Goal: Navigation & Orientation: Find specific page/section

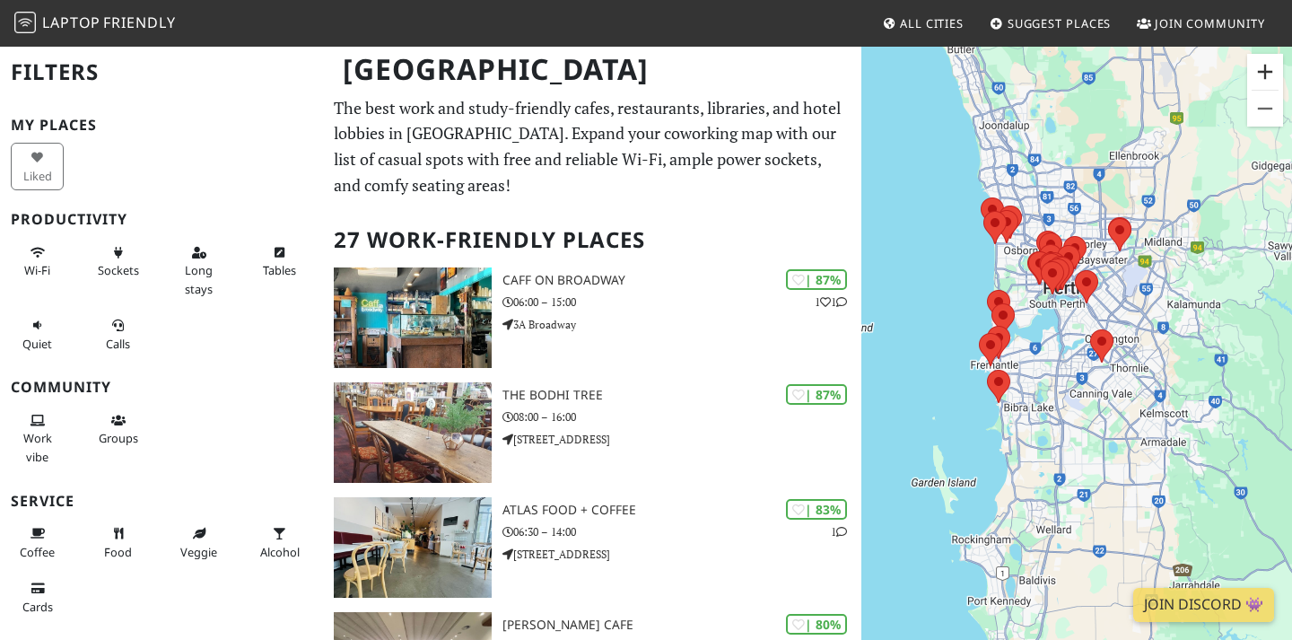
click at [1270, 69] on button "Zoom in" at bounding box center [1265, 72] width 36 height 36
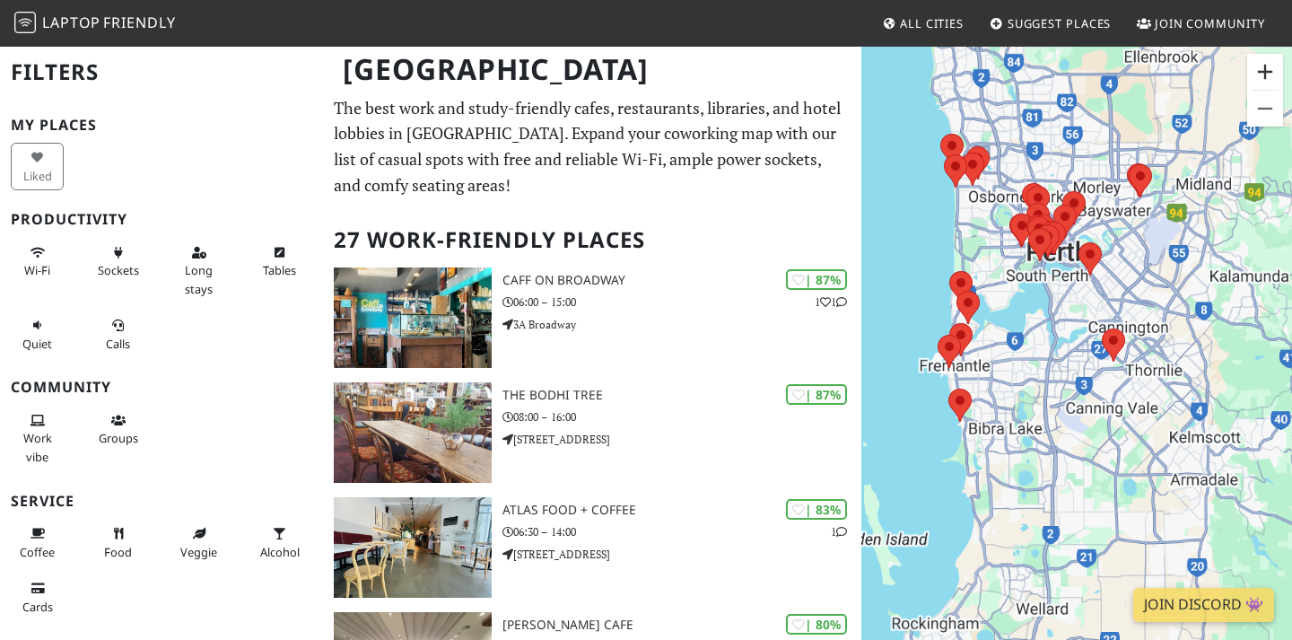
click at [1270, 69] on button "Zoom in" at bounding box center [1265, 72] width 36 height 36
click at [1265, 73] on button "Zoom in" at bounding box center [1265, 72] width 36 height 36
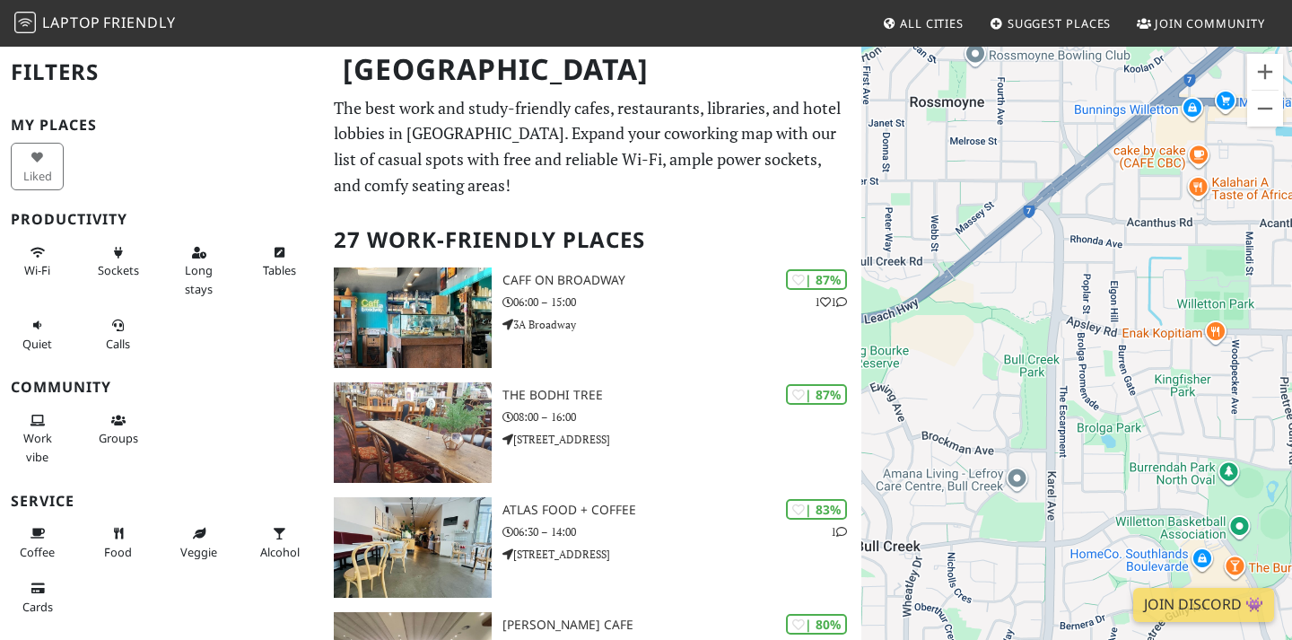
drag, startPoint x: 961, startPoint y: 238, endPoint x: 1270, endPoint y: 332, distance: 323.5
click at [1270, 332] on div at bounding box center [1076, 365] width 431 height 640
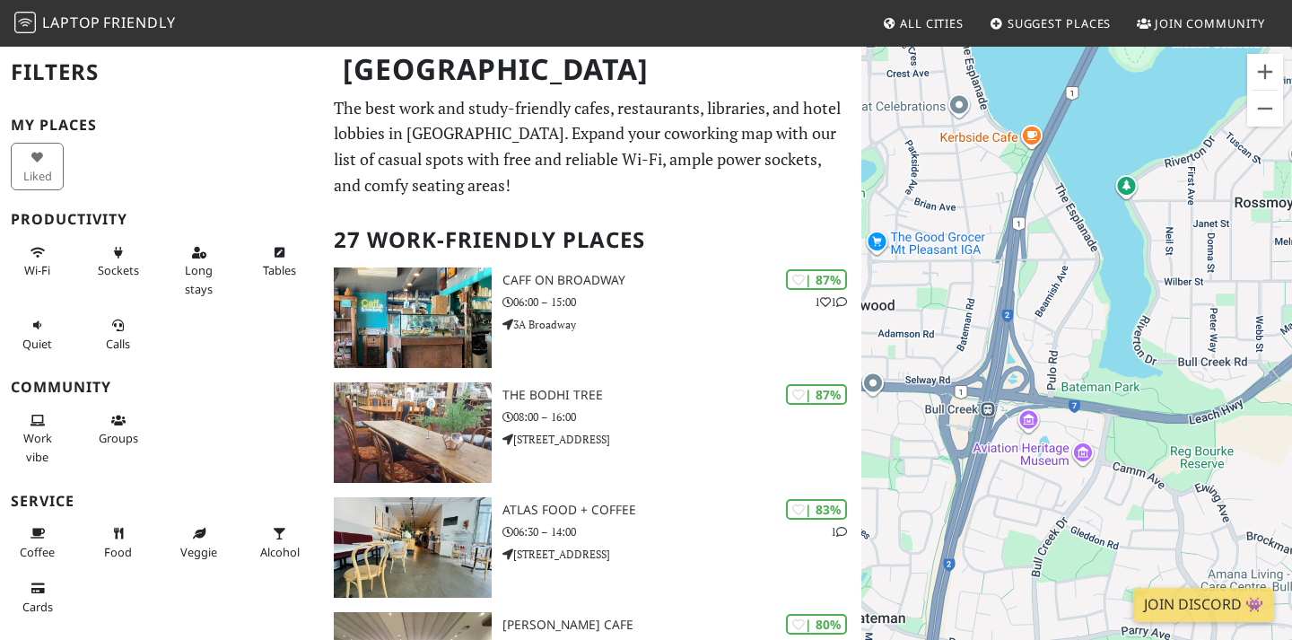
drag, startPoint x: 1004, startPoint y: 322, endPoint x: 1291, endPoint y: 356, distance: 289.1
click at [1291, 356] on div at bounding box center [1076, 365] width 431 height 640
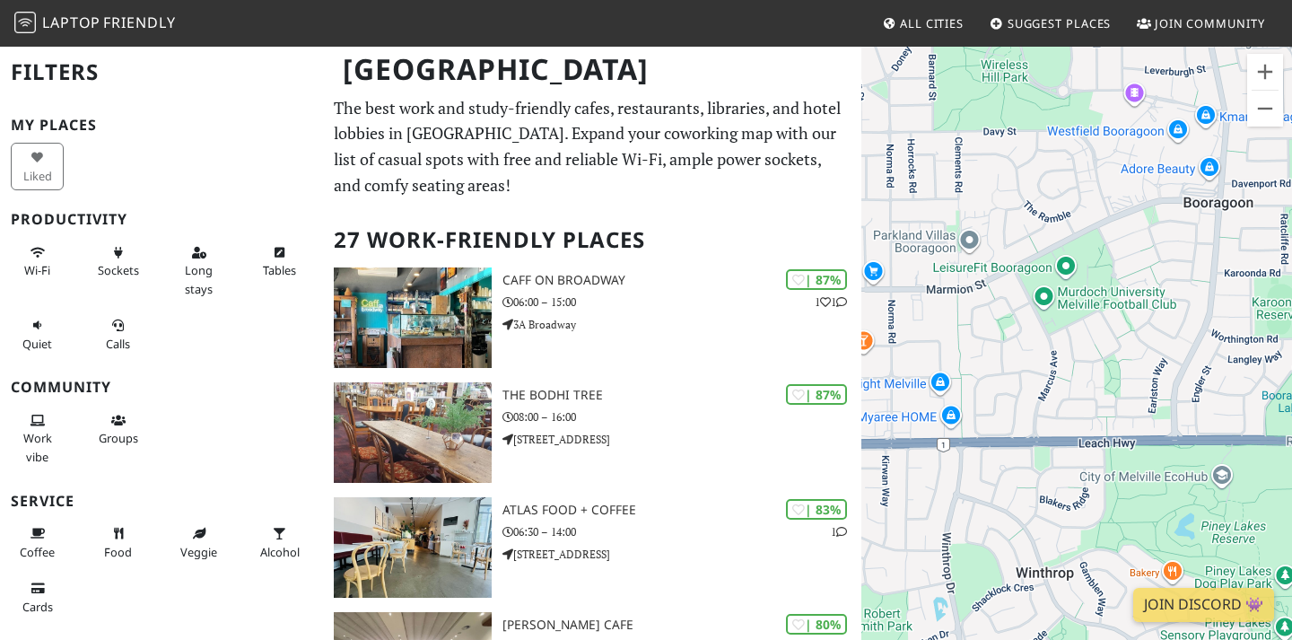
drag, startPoint x: 1076, startPoint y: 275, endPoint x: 1277, endPoint y: 274, distance: 200.9
click at [1277, 274] on div at bounding box center [1076, 365] width 431 height 640
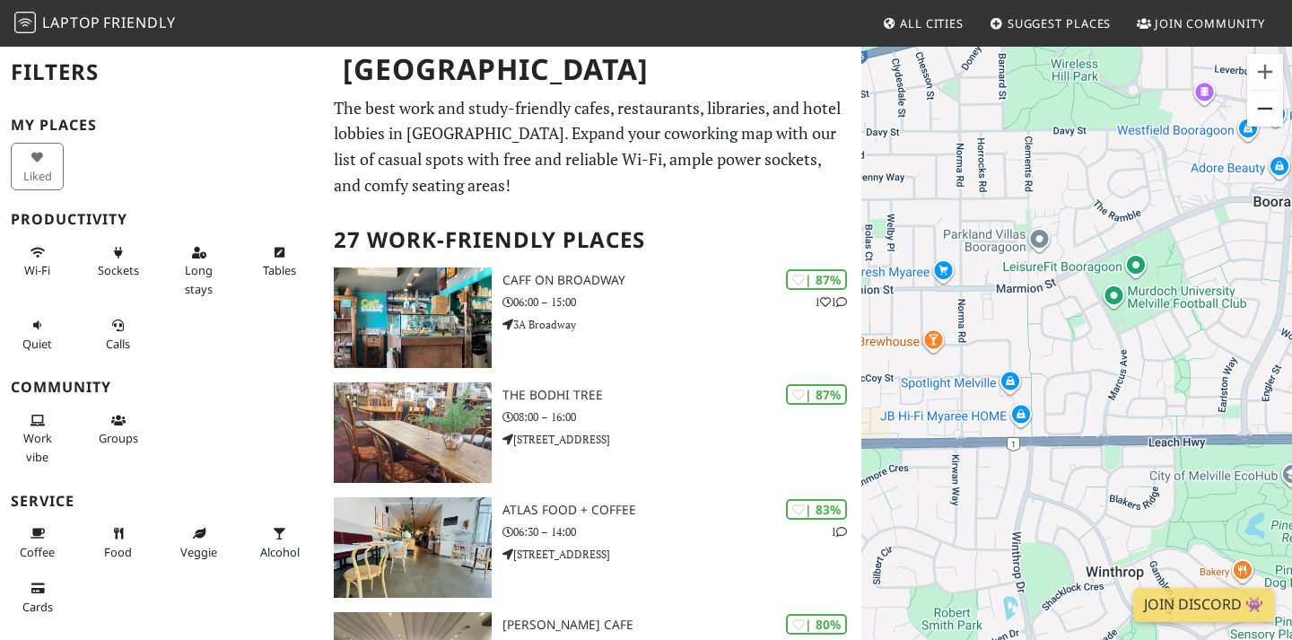
click at [1255, 110] on button "Zoom out" at bounding box center [1265, 109] width 36 height 36
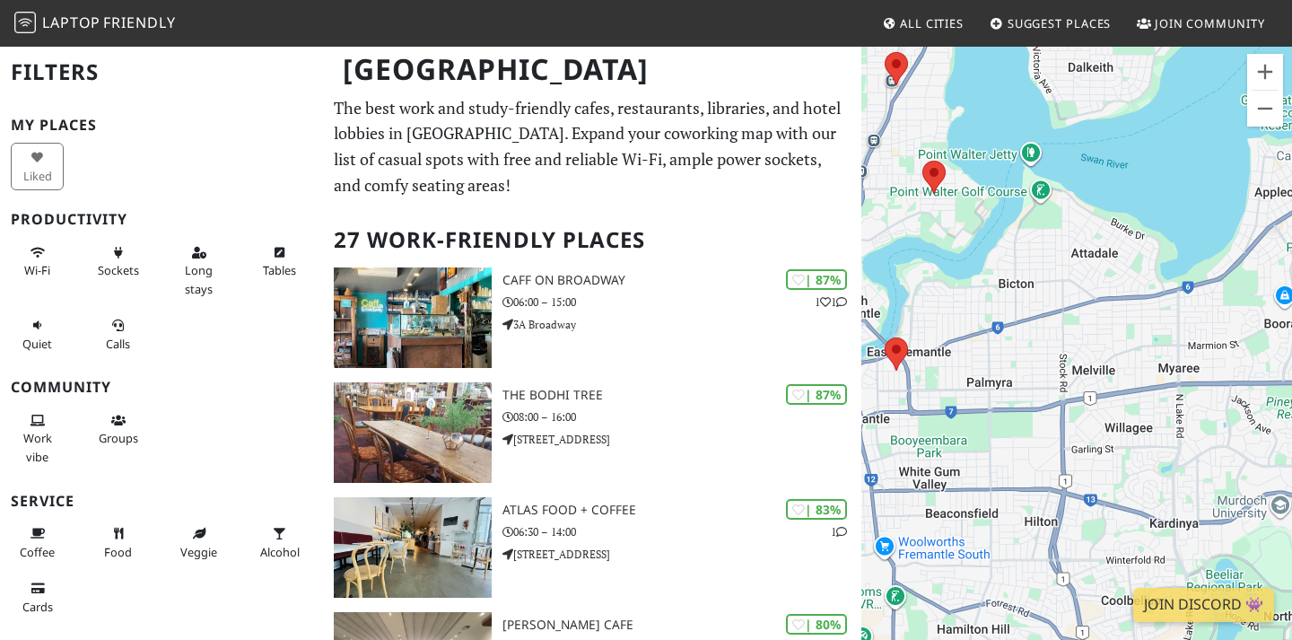
drag, startPoint x: 1029, startPoint y: 252, endPoint x: 1291, endPoint y: 259, distance: 262.0
click at [1291, 259] on div at bounding box center [1076, 365] width 431 height 640
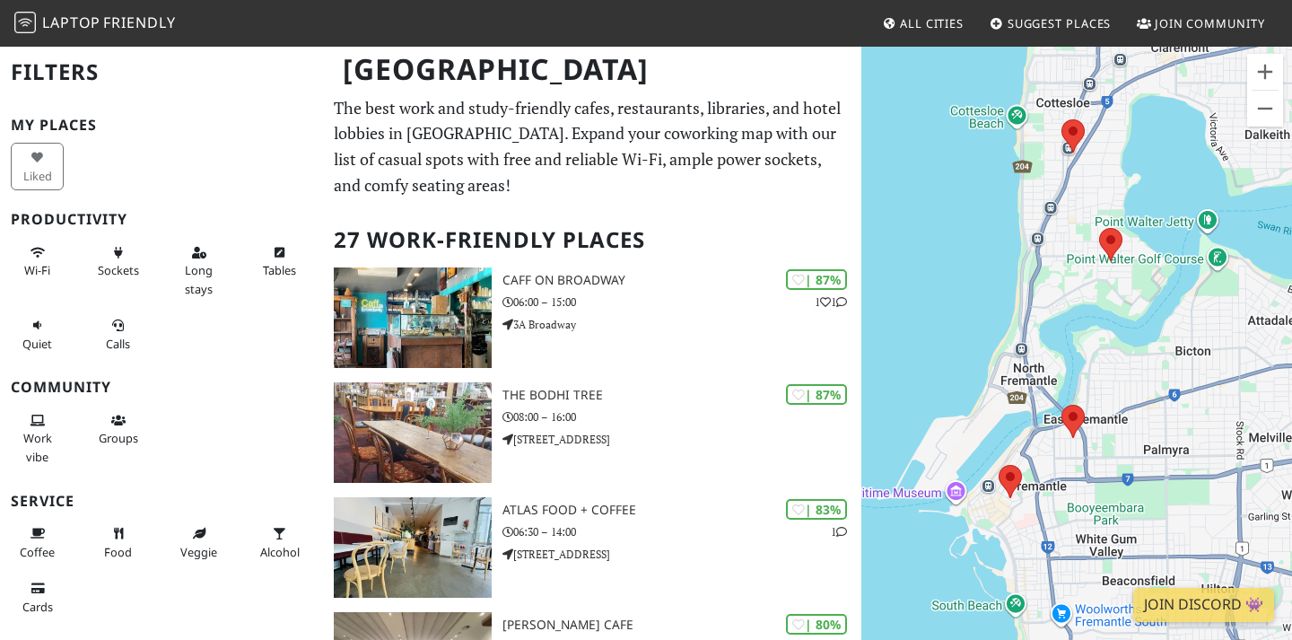
click at [1088, 303] on div at bounding box center [1076, 365] width 431 height 640
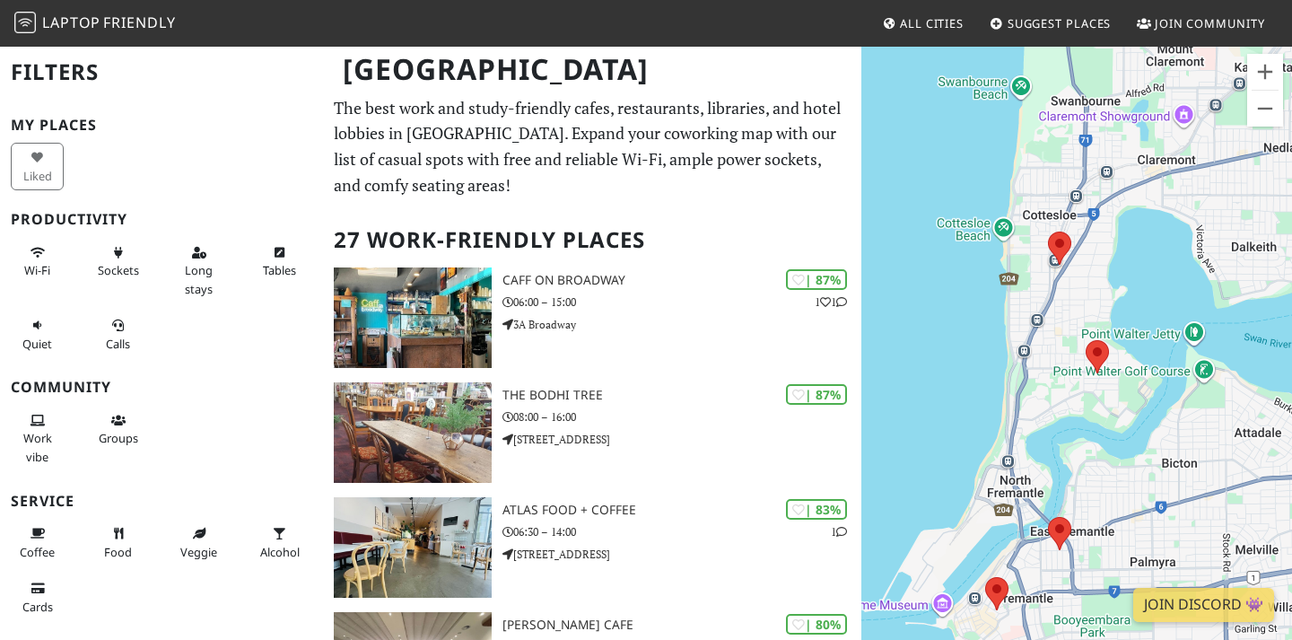
click at [1096, 308] on div at bounding box center [1076, 365] width 431 height 640
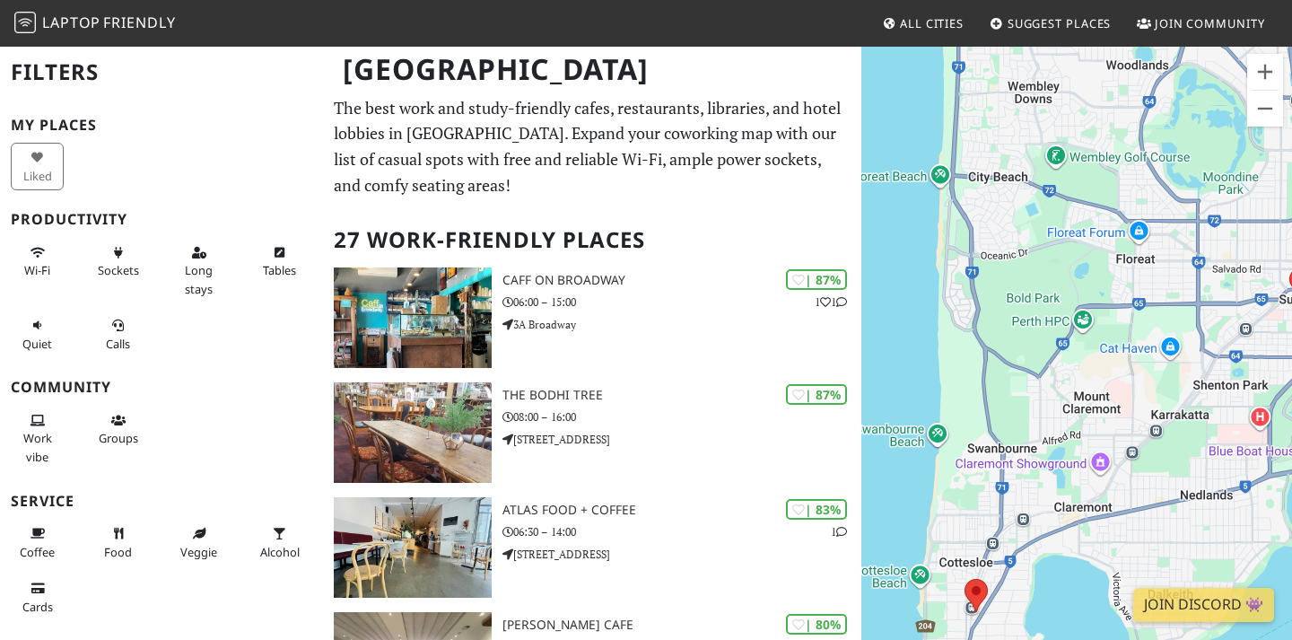
drag, startPoint x: 1098, startPoint y: 82, endPoint x: 1021, endPoint y: 441, distance: 367.9
click at [1021, 441] on div at bounding box center [1076, 365] width 431 height 640
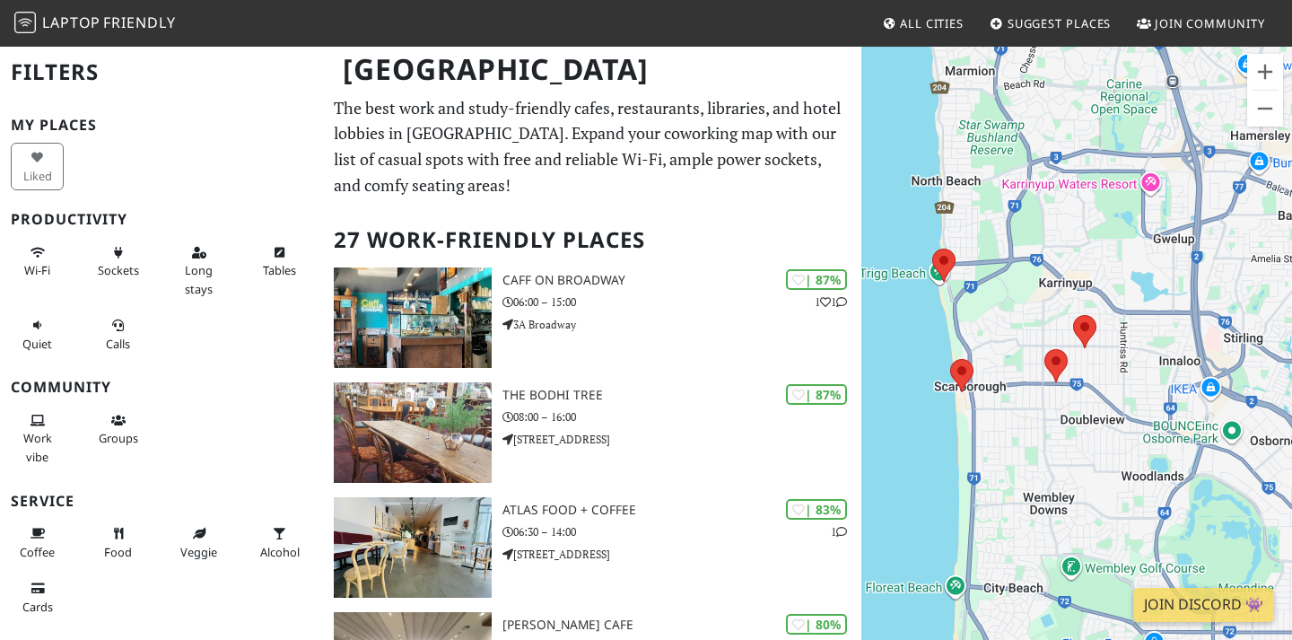
drag, startPoint x: 1091, startPoint y: 107, endPoint x: 1107, endPoint y: 510, distance: 404.0
click at [1107, 510] on div at bounding box center [1076, 365] width 431 height 640
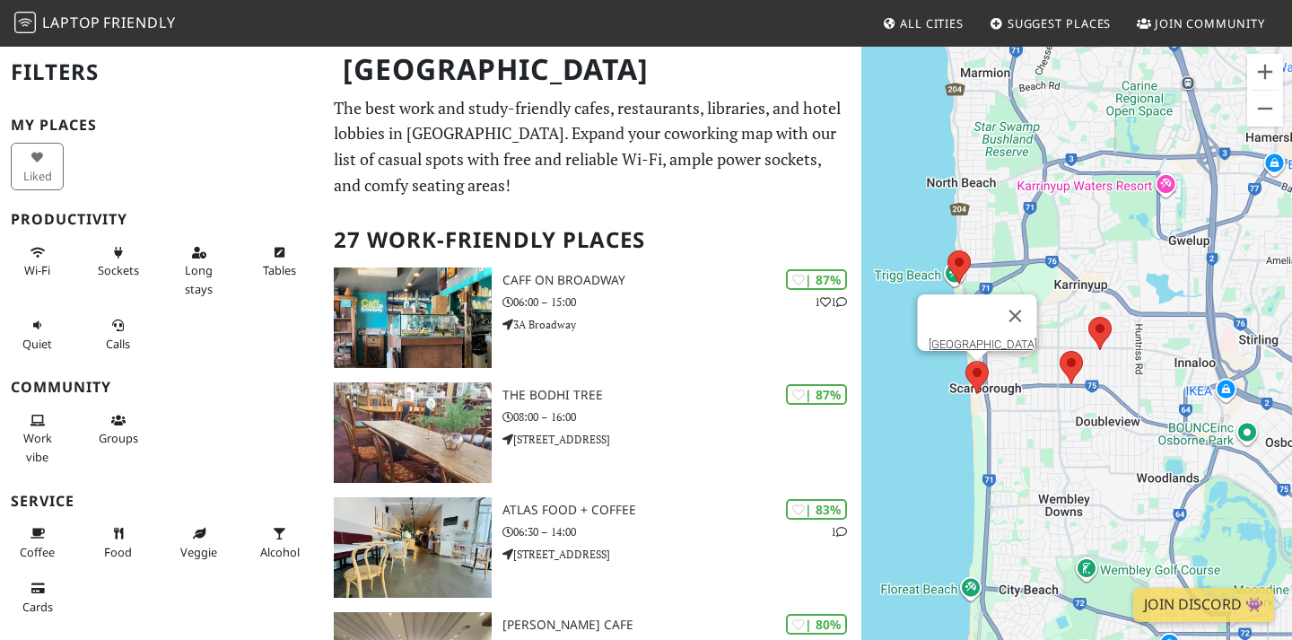
click at [970, 377] on div "[GEOGRAPHIC_DATA]" at bounding box center [1076, 365] width 431 height 640
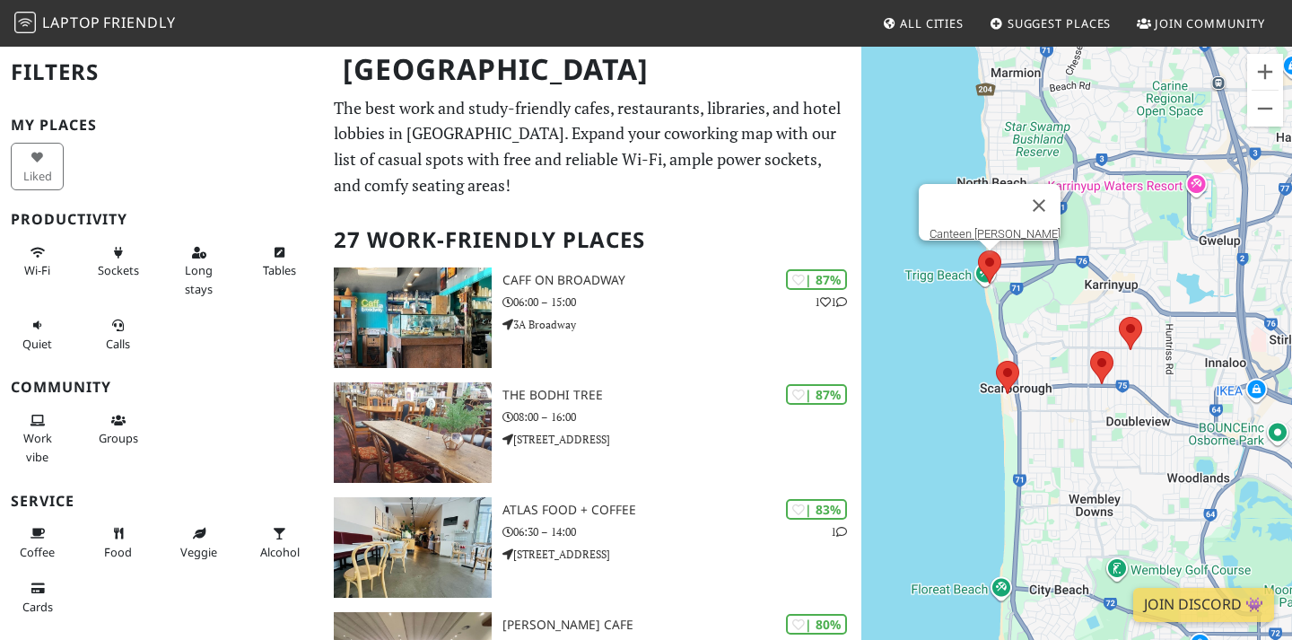
click at [978, 250] on area at bounding box center [978, 250] width 0 height 0
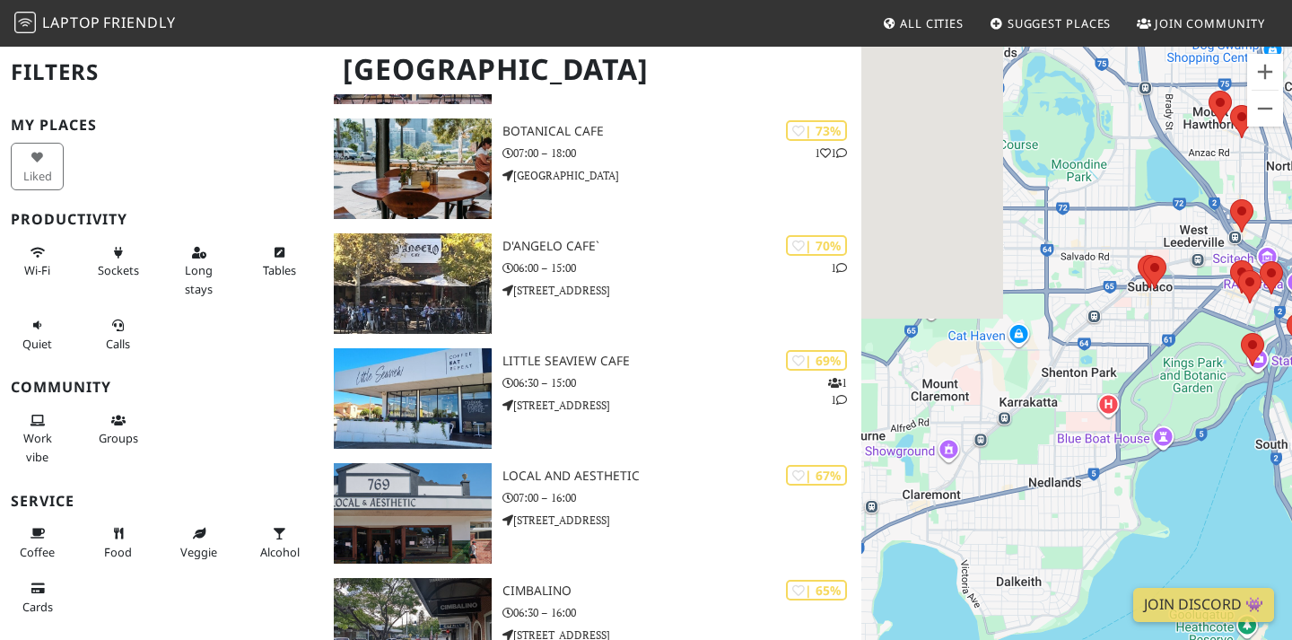
scroll to position [841, 0]
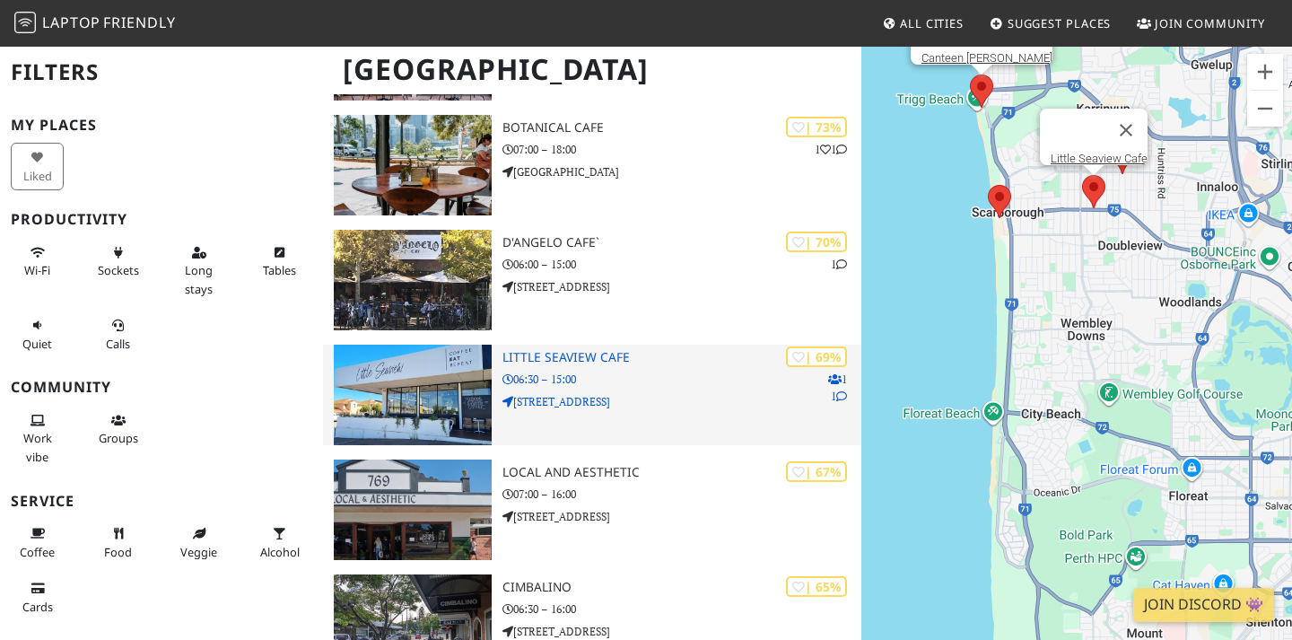
click at [604, 361] on h3 "Little Seaview Cafe" at bounding box center [681, 357] width 359 height 15
